Goal: Information Seeking & Learning: Learn about a topic

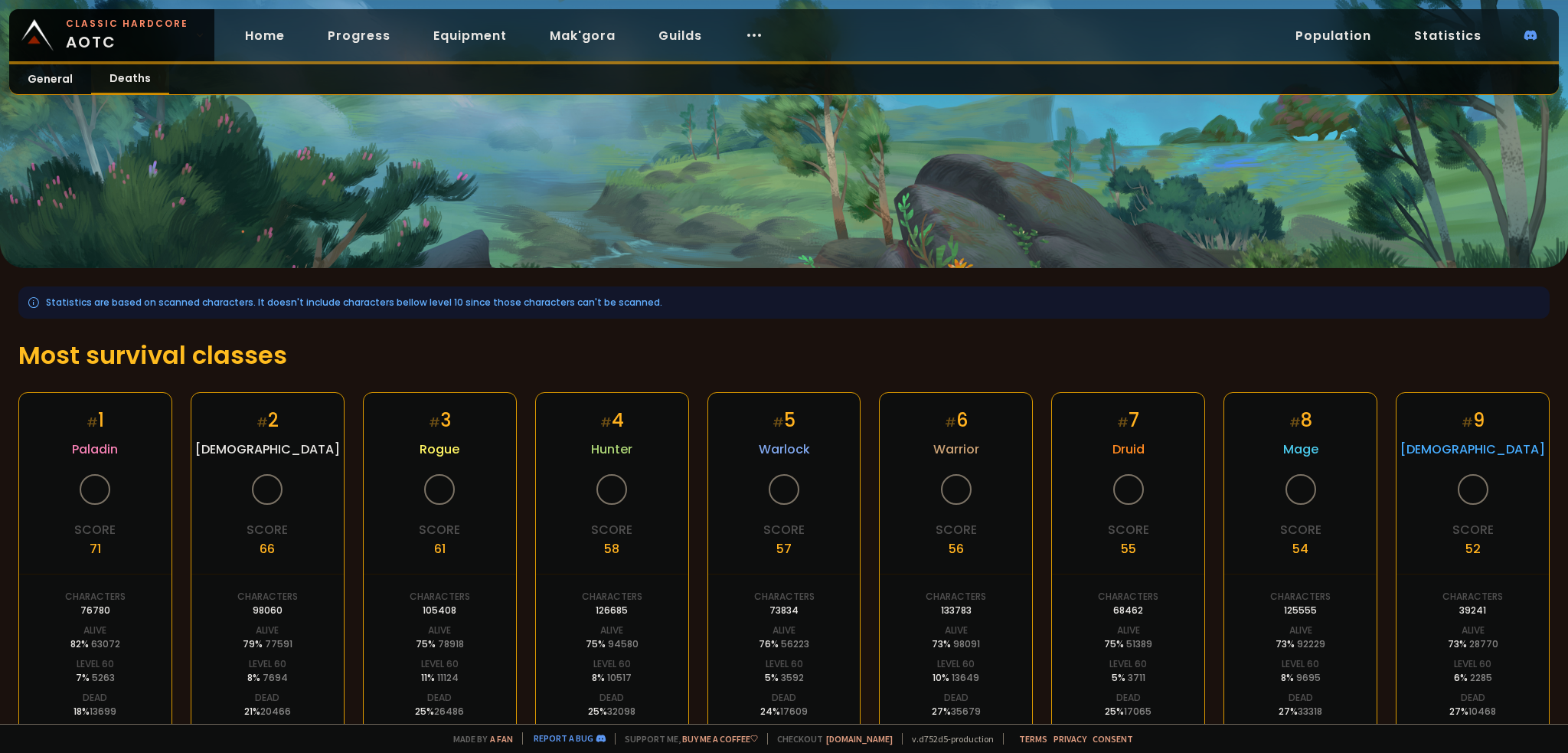
click at [136, 80] on link "Deaths" at bounding box center [130, 79] width 78 height 30
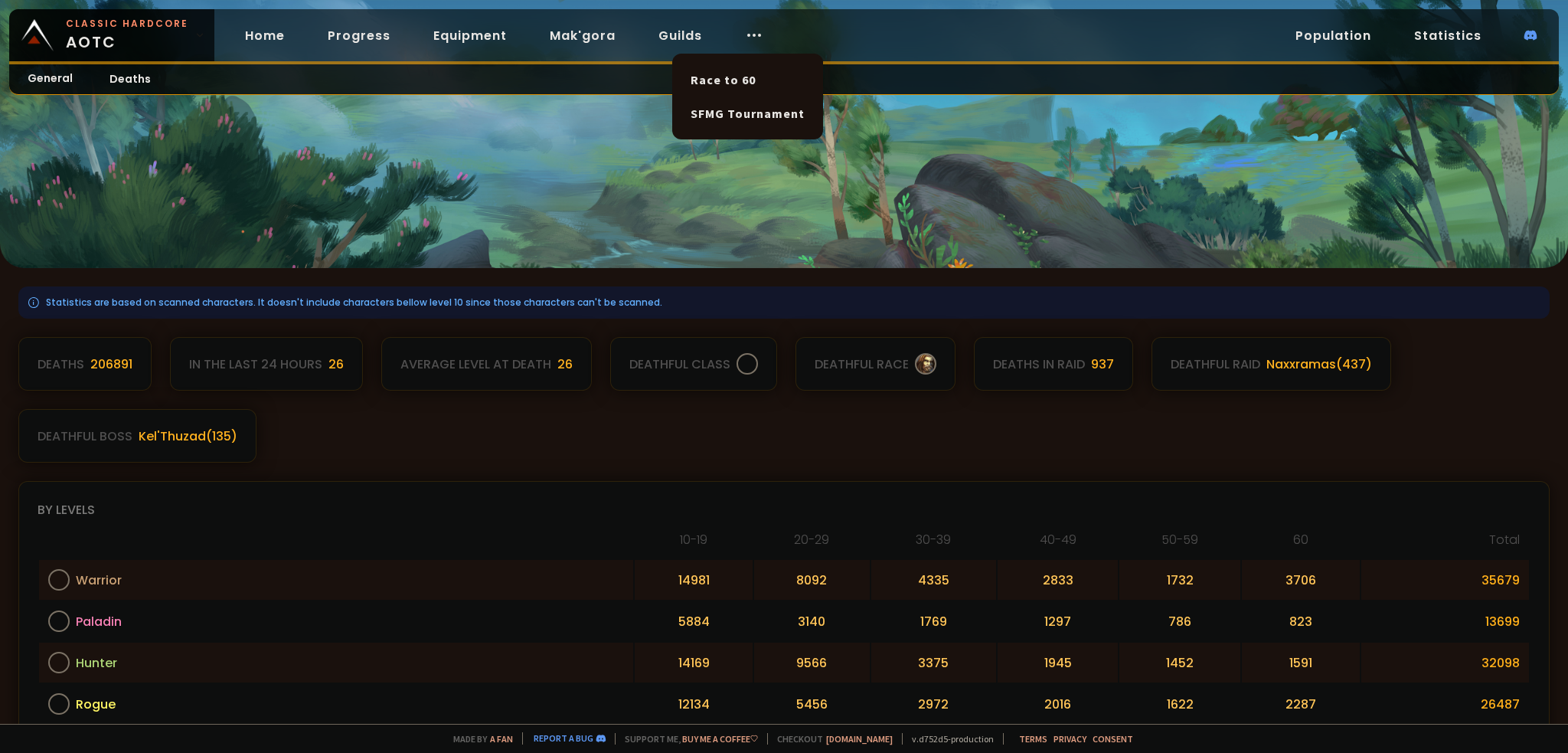
click at [745, 36] on icon at bounding box center [754, 36] width 19 height 19
click at [257, 36] on link "Home" at bounding box center [265, 36] width 64 height 32
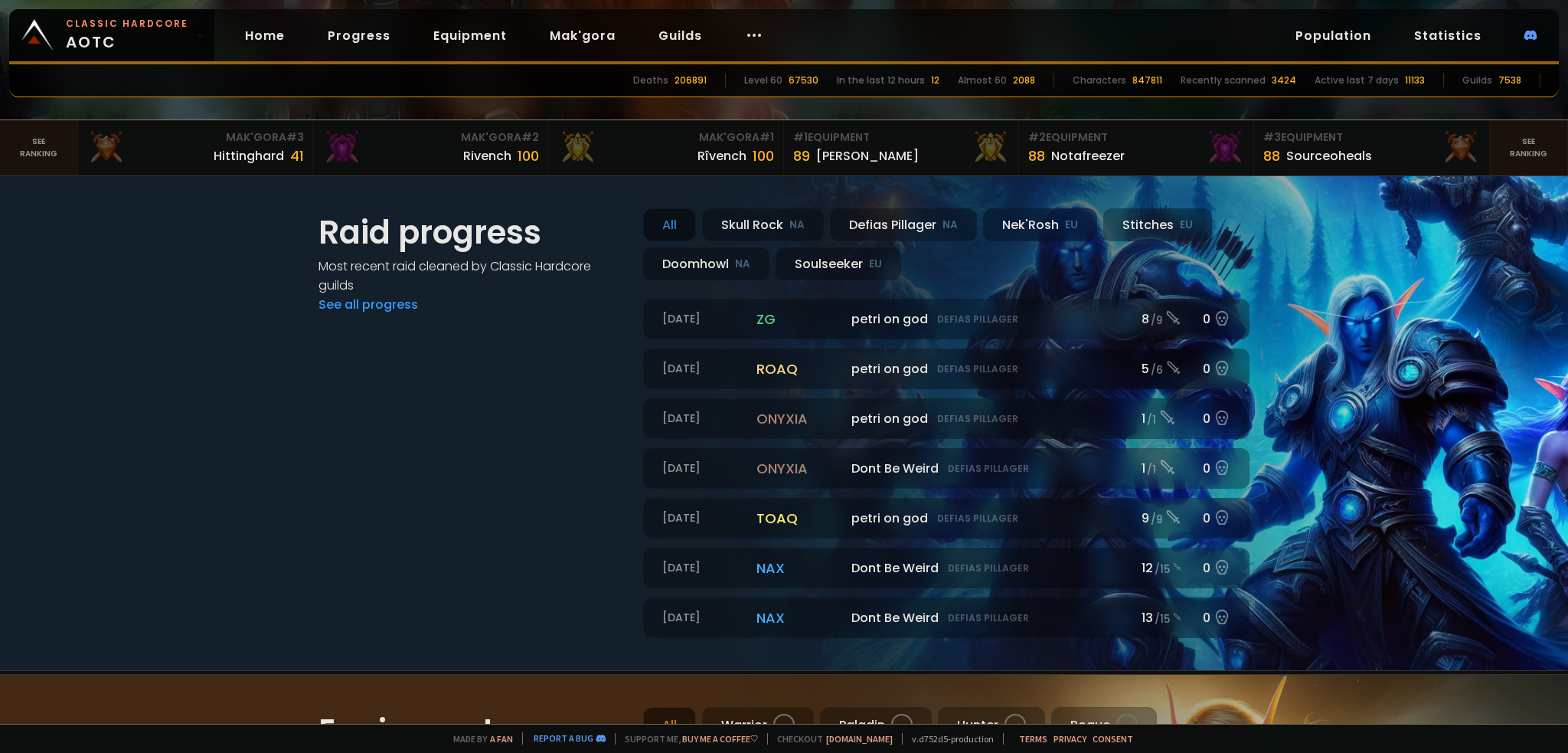
scroll to position [408, 0]
click at [745, 34] on icon at bounding box center [754, 36] width 19 height 19
click at [360, 36] on link "Progress" at bounding box center [359, 36] width 87 height 32
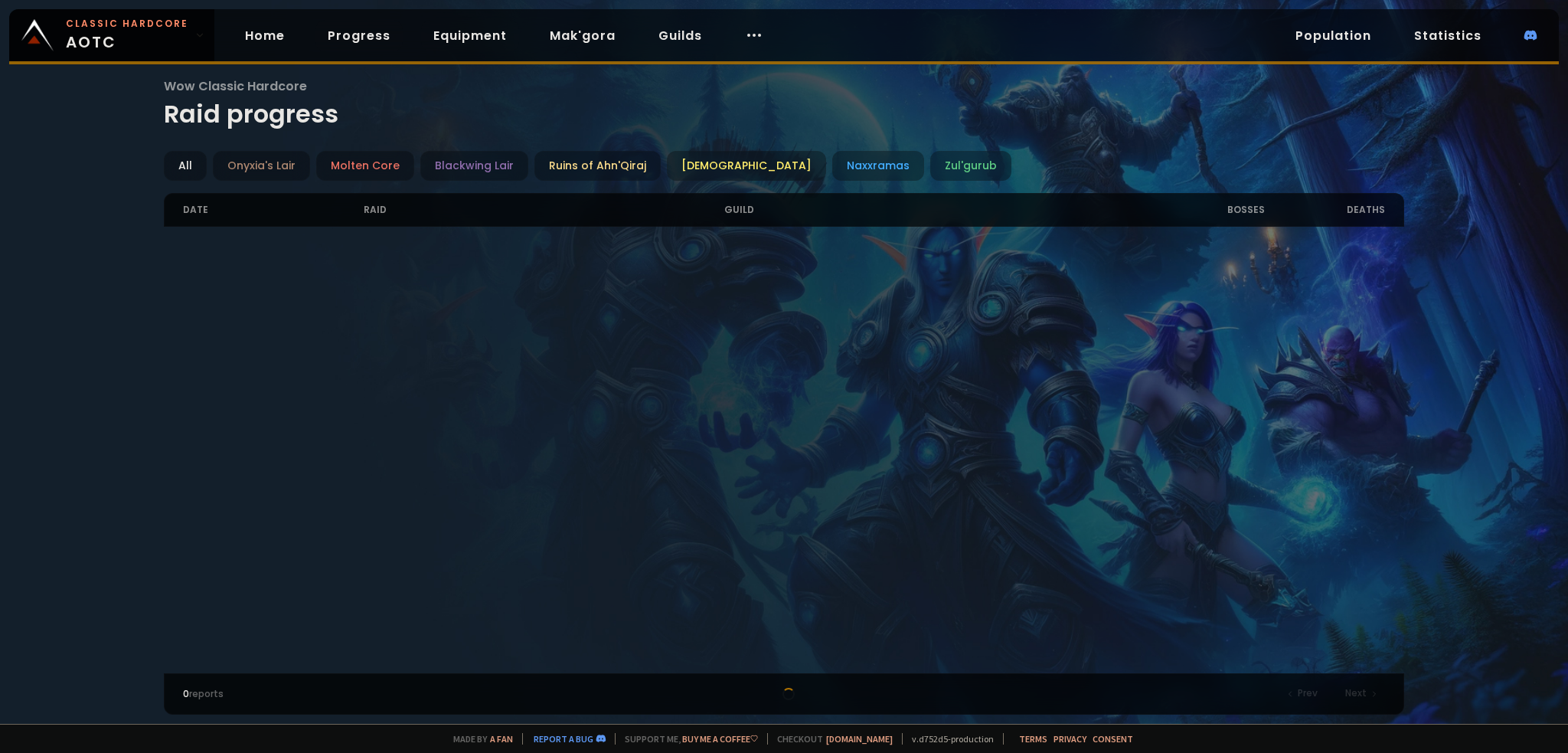
click at [438, 33] on link "Equipment" at bounding box center [470, 36] width 98 height 32
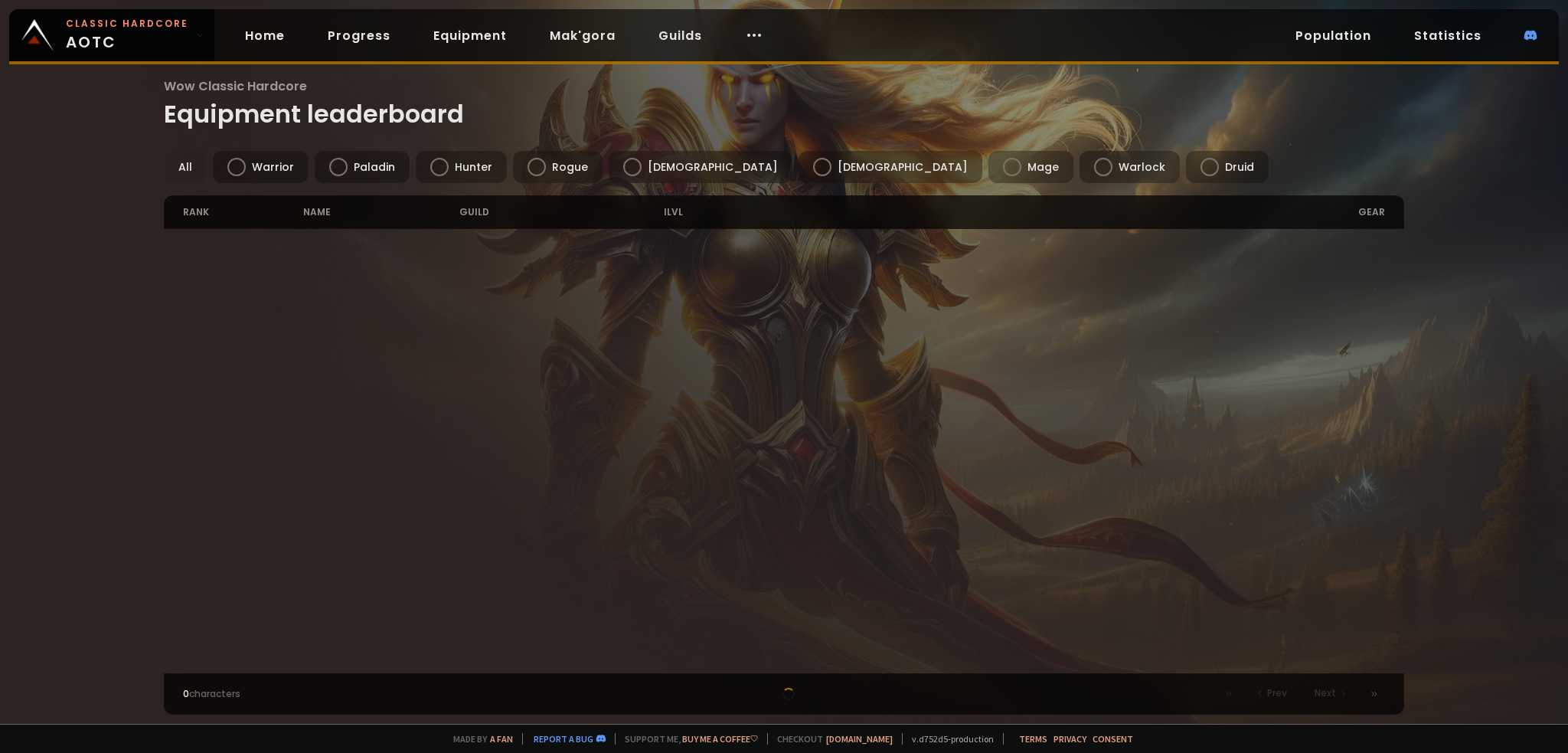
click at [233, 36] on link "Home" at bounding box center [265, 36] width 64 height 32
